Goal: Transaction & Acquisition: Obtain resource

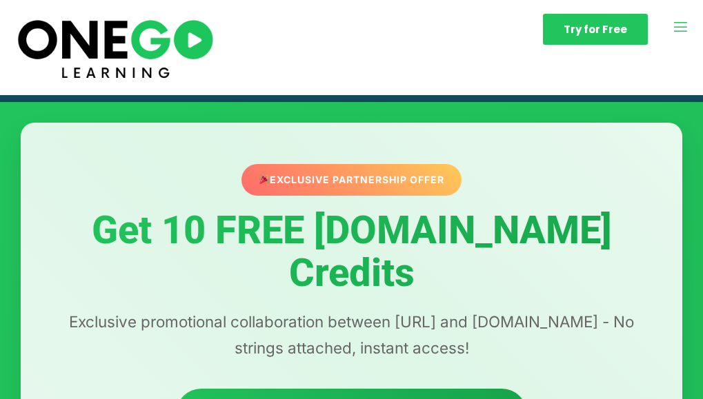
click at [410, 179] on div "Exclusive Partnership Offer" at bounding box center [351, 180] width 220 height 32
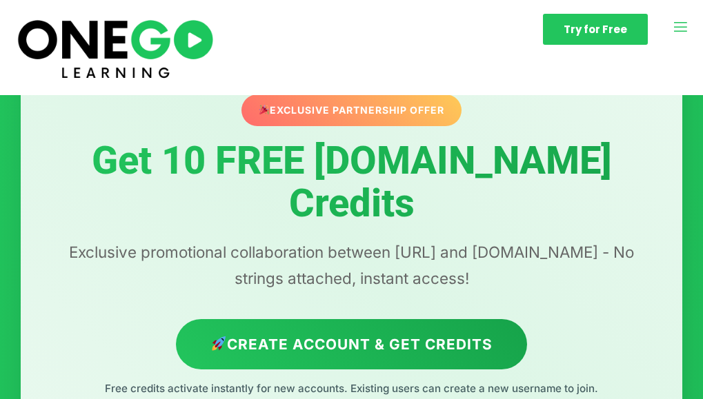
scroll to position [69, 0]
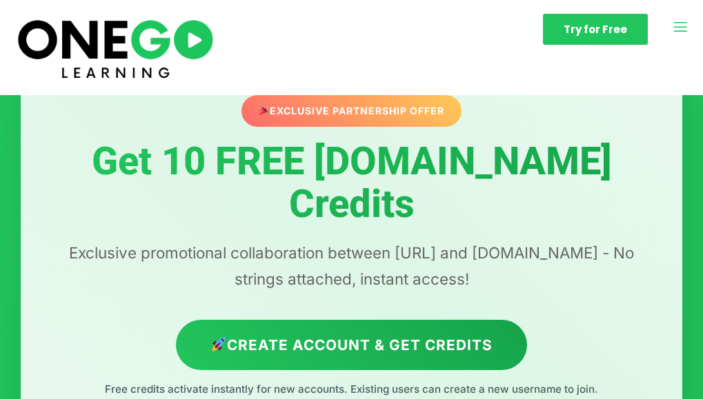
click at [296, 106] on div "Exclusive Partnership Offer" at bounding box center [351, 111] width 230 height 34
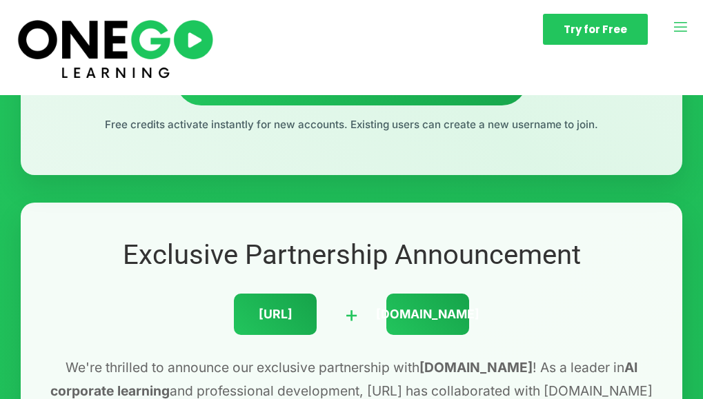
scroll to position [345, 0]
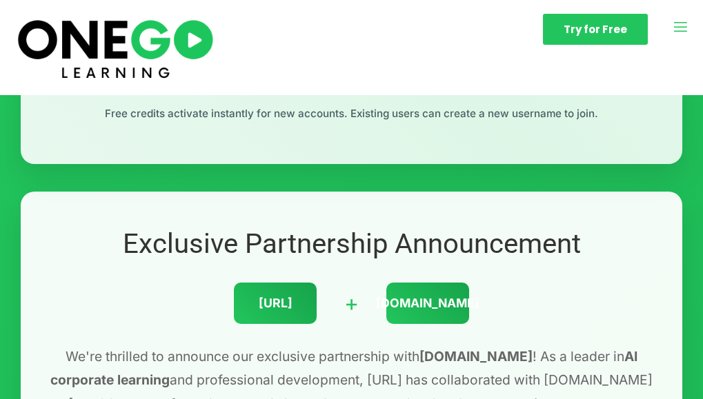
click at [299, 283] on div "[URL]" at bounding box center [275, 303] width 83 height 41
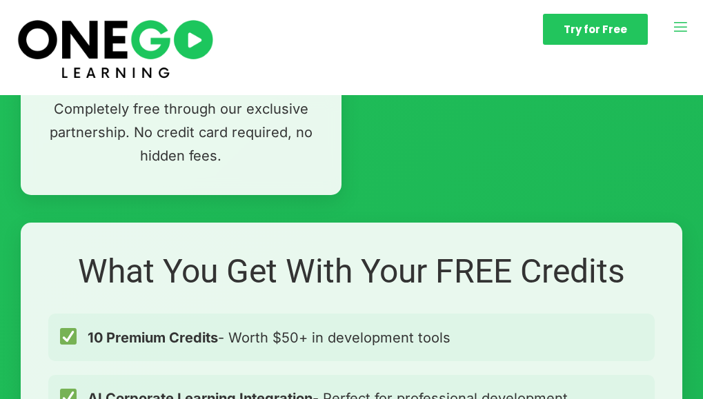
scroll to position [1172, 0]
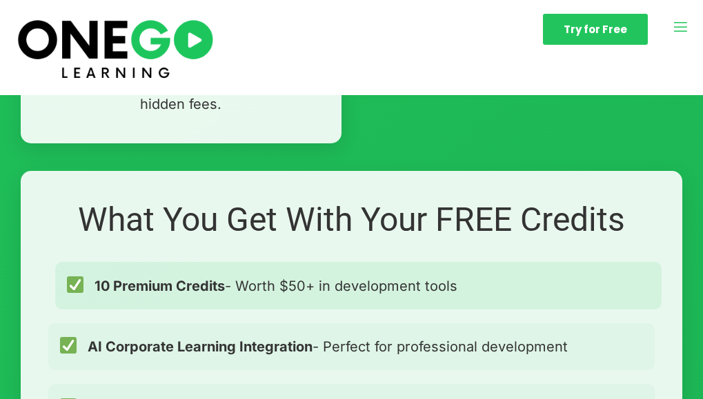
click at [212, 278] on strong "10 Premium Credits" at bounding box center [159, 286] width 130 height 17
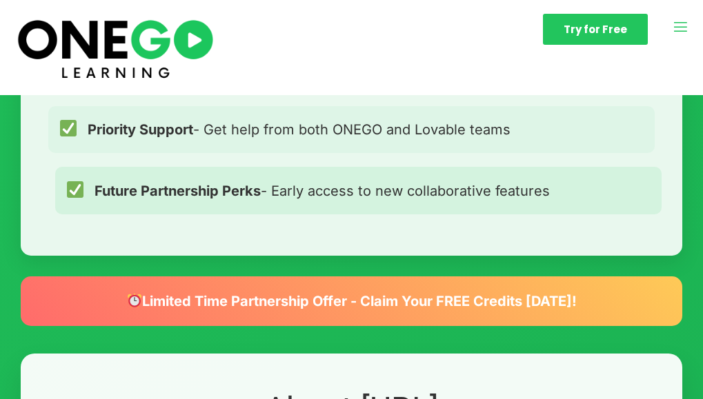
scroll to position [1655, 0]
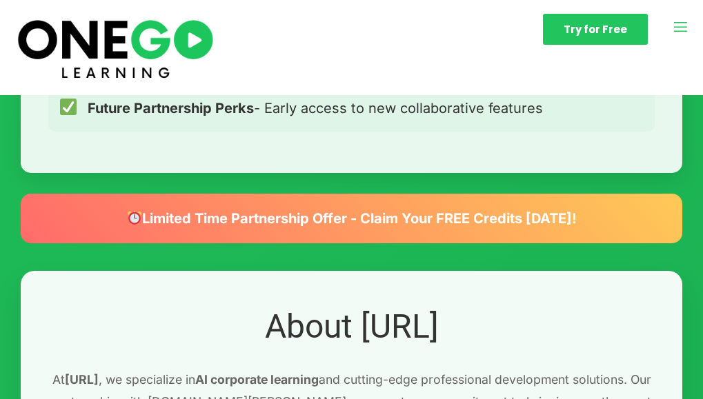
click at [472, 194] on div "Limited Time Partnership Offer - Claim Your FREE Credits [DATE]!" at bounding box center [351, 219] width 661 height 50
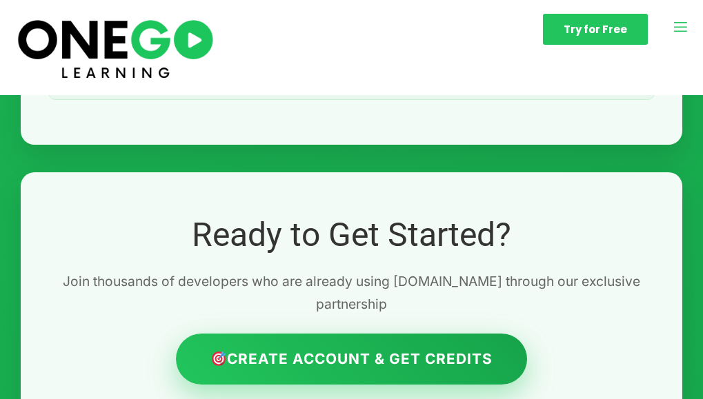
scroll to position [3378, 0]
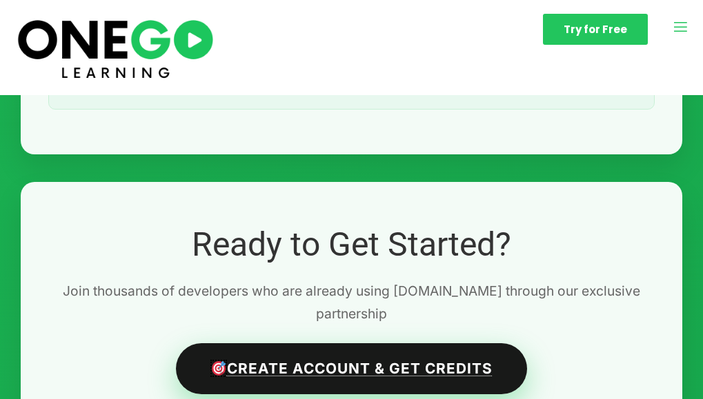
click at [385, 343] on link "Create Account & Get Credits" at bounding box center [351, 368] width 351 height 50
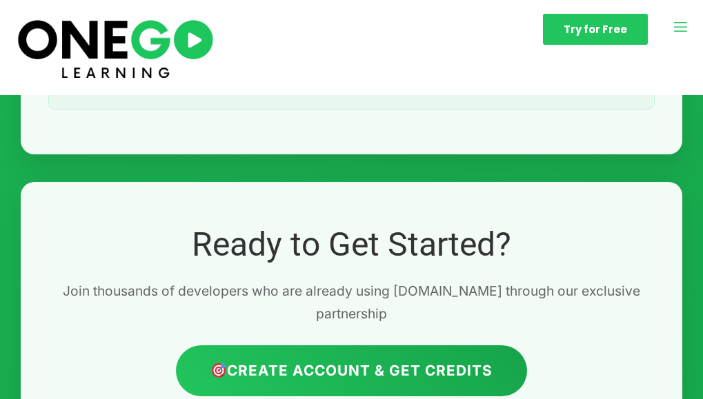
click at [0, 0] on link "Try for Free" at bounding box center [0, 0] width 0 height 0
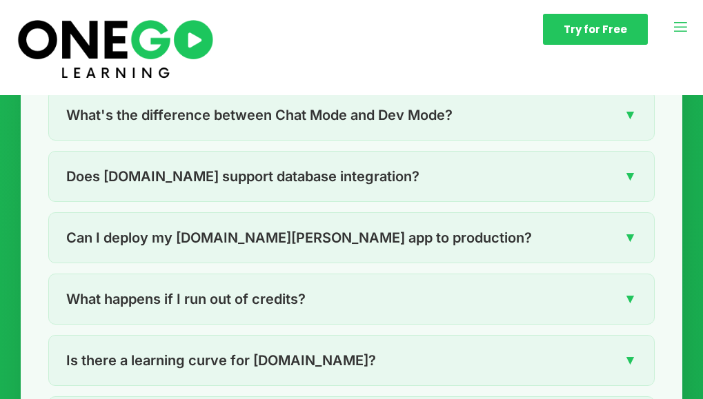
scroll to position [2620, 0]
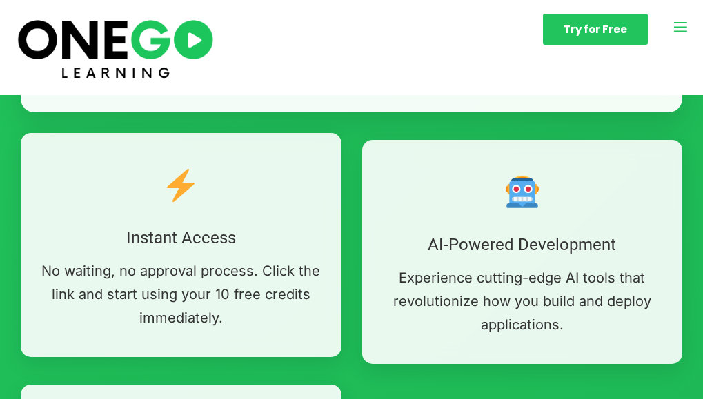
click at [203, 161] on span at bounding box center [180, 187] width 279 height 53
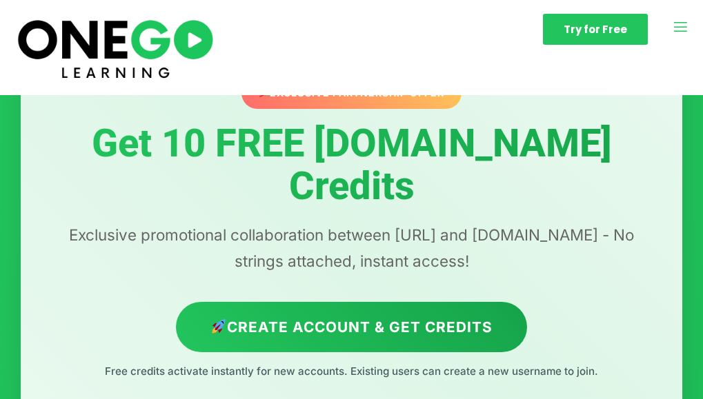
scroll to position [86, 0]
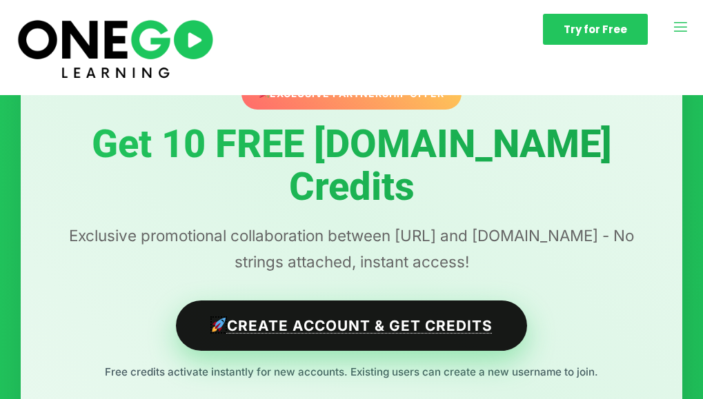
click at [256, 301] on link "Create Account & Get Credits" at bounding box center [351, 326] width 351 height 50
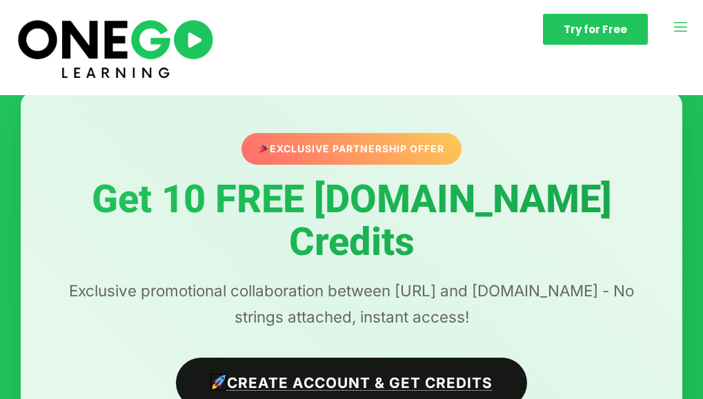
scroll to position [0, 0]
